Goal: Task Accomplishment & Management: Manage account settings

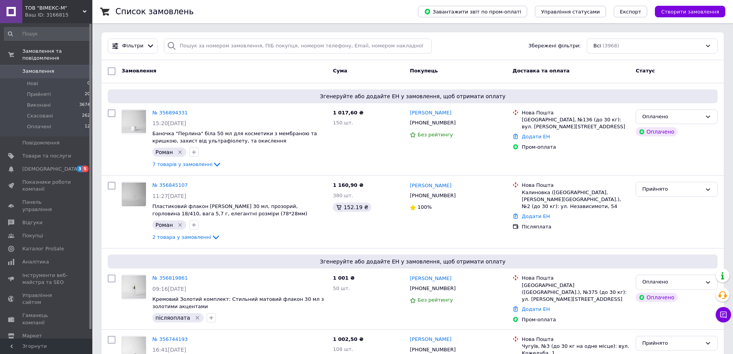
click at [43, 68] on span "Замовлення" at bounding box center [38, 71] width 32 height 7
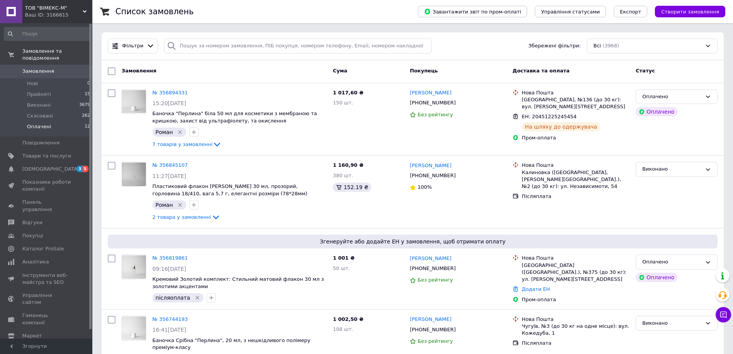
click at [61, 122] on li "Оплачені 12" at bounding box center [47, 128] width 95 height 15
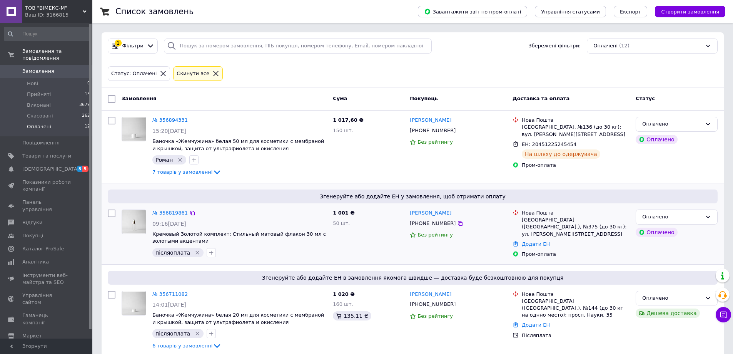
scroll to position [115, 0]
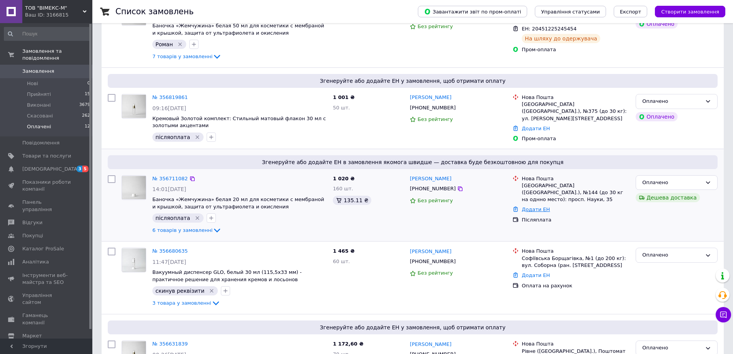
click at [531, 206] on link "Додати ЕН" at bounding box center [536, 209] width 28 height 6
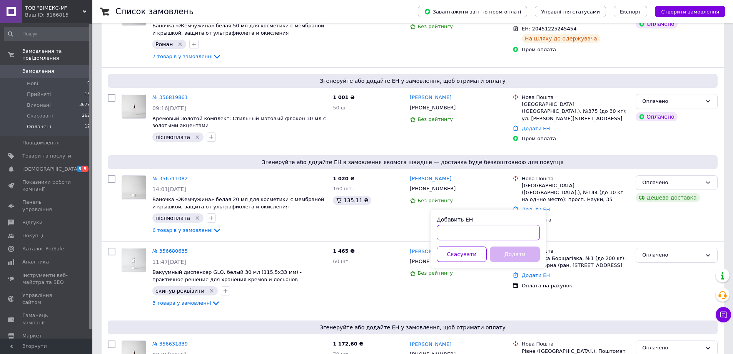
click at [522, 227] on input "Добавить ЕН" at bounding box center [488, 232] width 103 height 15
paste input "20451225199631"
type input "20451225199631"
click at [518, 253] on button "Додати" at bounding box center [515, 253] width 50 height 15
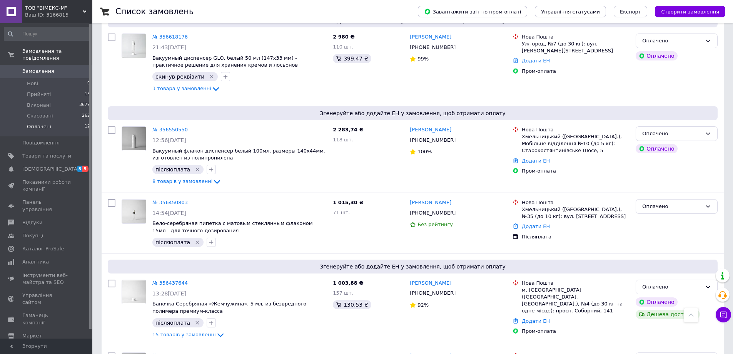
scroll to position [616, 0]
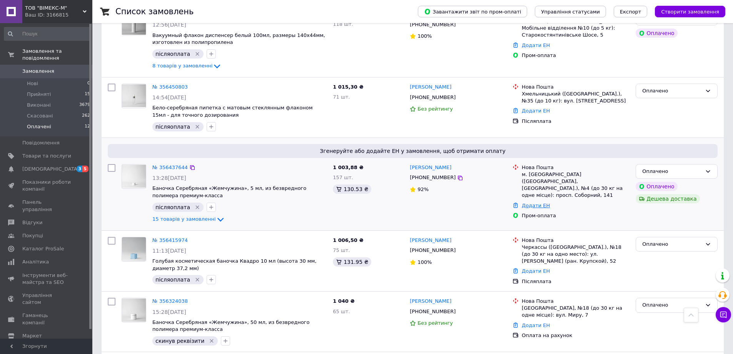
click at [533, 202] on link "Додати ЕН" at bounding box center [536, 205] width 28 height 6
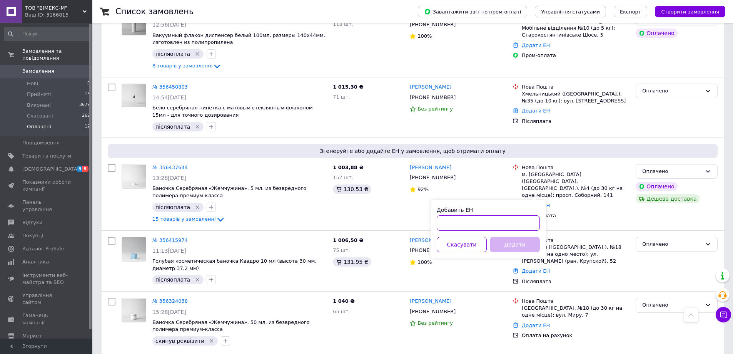
click at [515, 222] on input "Добавить ЕН" at bounding box center [488, 222] width 103 height 15
paste input "20451225196034"
type input "20451225196034"
click at [521, 246] on button "Додати" at bounding box center [515, 244] width 50 height 15
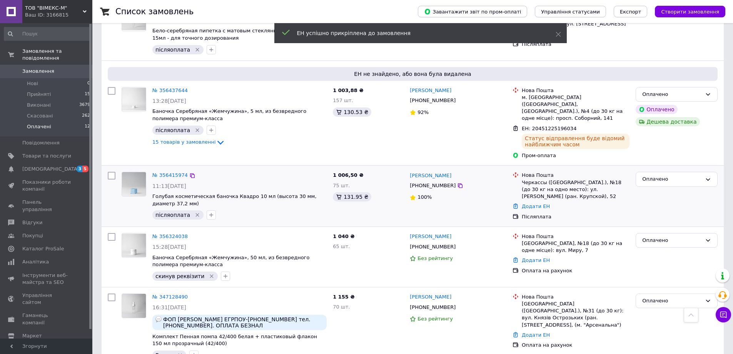
scroll to position [700, 0]
